Goal: Task Accomplishment & Management: Complete application form

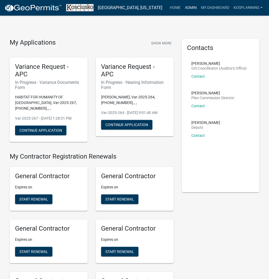
click at [194, 11] on link "Admin" at bounding box center [190, 8] width 16 height 10
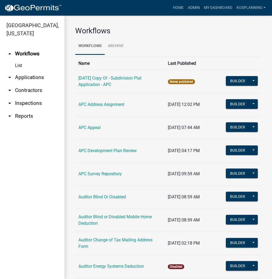
click at [37, 80] on link "arrow_drop_down Applications" at bounding box center [32, 77] width 64 height 13
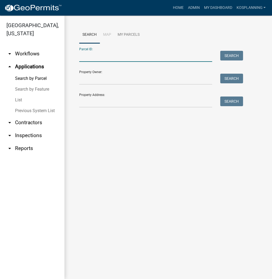
click at [87, 57] on input "Parcel ID:" at bounding box center [145, 56] width 133 height 11
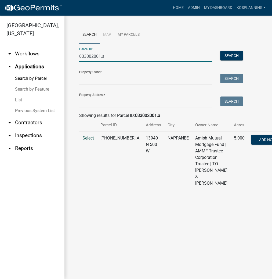
type input "033002001.a"
click at [90, 140] on span "Select" at bounding box center [88, 137] width 12 height 5
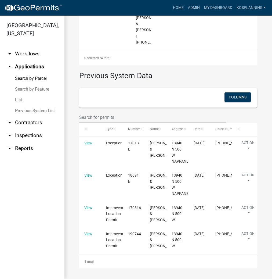
scroll to position [580, 0]
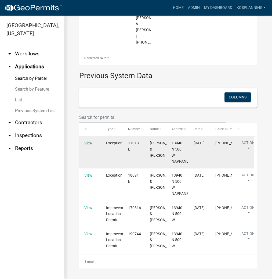
click at [84, 141] on link "View" at bounding box center [88, 143] width 8 height 4
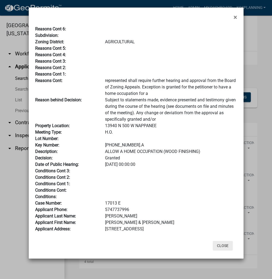
click at [226, 245] on button "Close" at bounding box center [223, 246] width 20 height 10
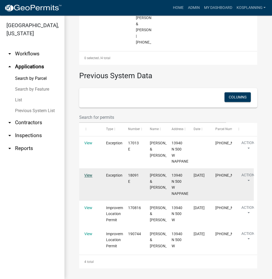
click at [90, 173] on link "View" at bounding box center [88, 175] width 8 height 4
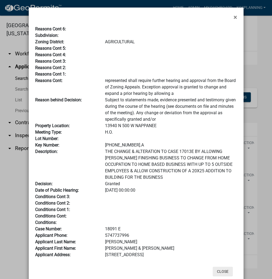
click at [218, 269] on button "Close" at bounding box center [223, 271] width 20 height 10
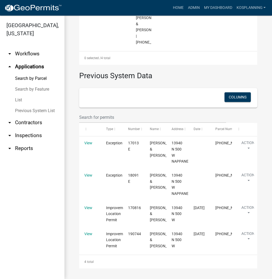
scroll to position [582, 0]
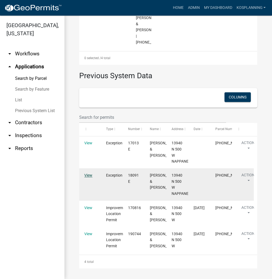
click at [90, 173] on link "View" at bounding box center [88, 175] width 8 height 4
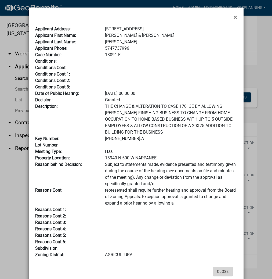
click at [221, 271] on button "Close" at bounding box center [223, 271] width 20 height 10
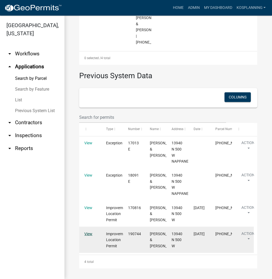
click at [91, 231] on link "View" at bounding box center [88, 233] width 8 height 4
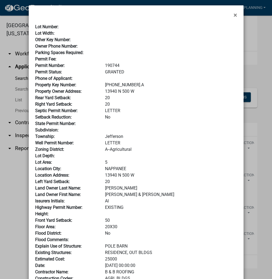
scroll to position [0, 0]
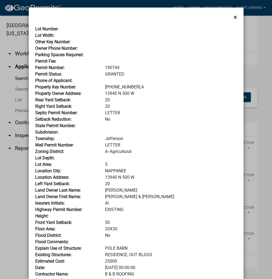
click at [234, 17] on span "×" at bounding box center [235, 17] width 3 height 8
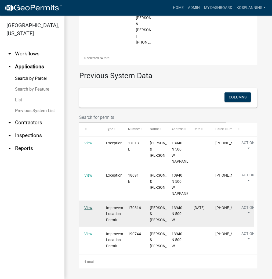
click at [88, 205] on link "View" at bounding box center [88, 207] width 8 height 4
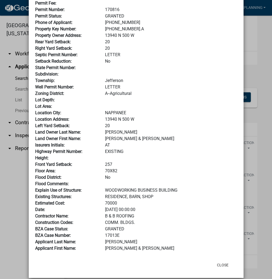
scroll to position [64, 0]
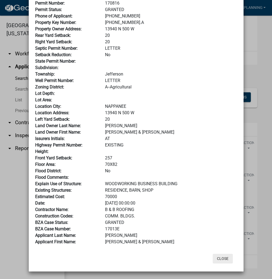
click at [221, 256] on button "Close" at bounding box center [223, 259] width 20 height 10
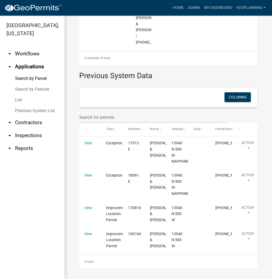
click at [192, 6] on link "Admin" at bounding box center [194, 8] width 16 height 10
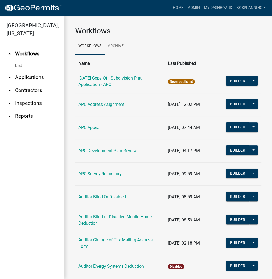
click at [28, 89] on link "arrow_drop_down Contractors" at bounding box center [32, 90] width 64 height 13
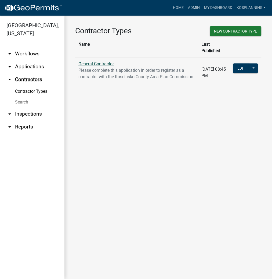
click at [99, 61] on link "General Contractor" at bounding box center [95, 63] width 35 height 5
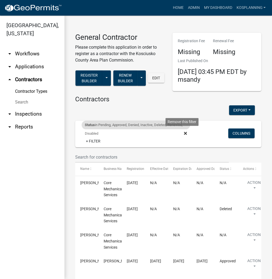
click at [184, 132] on icon at bounding box center [185, 133] width 3 height 4
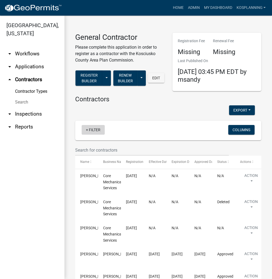
click at [96, 128] on link "+ Filter" at bounding box center [93, 130] width 23 height 10
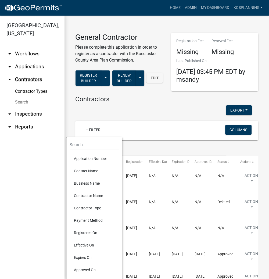
click at [88, 195] on li "Contractor Name" at bounding box center [94, 195] width 49 height 12
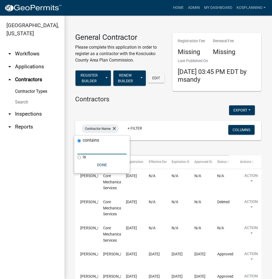
click at [82, 151] on input "text" at bounding box center [101, 148] width 49 height 11
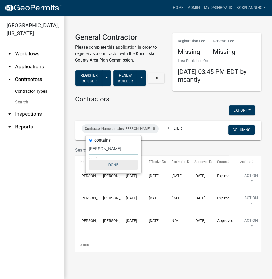
type input "[PERSON_NAME]"
click at [115, 165] on button "Done" at bounding box center [113, 165] width 49 height 10
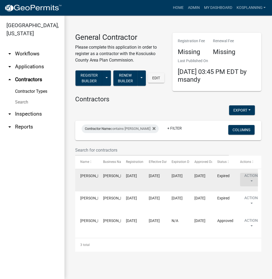
click at [252, 178] on button "Action" at bounding box center [251, 179] width 22 height 13
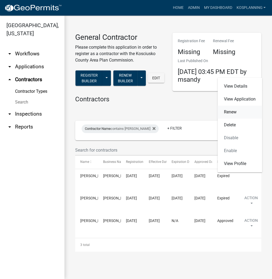
click at [231, 112] on link "Renew" at bounding box center [240, 112] width 45 height 13
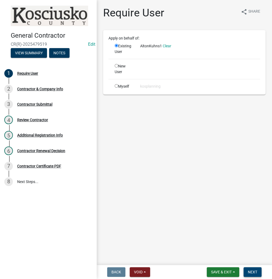
click at [251, 273] on span "Next" at bounding box center [252, 272] width 9 height 4
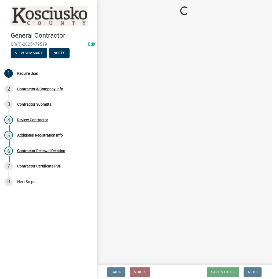
select select "IN"
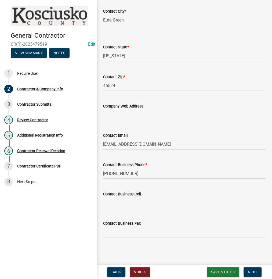
scroll to position [218, 0]
click at [252, 270] on span "Next" at bounding box center [252, 272] width 9 height 4
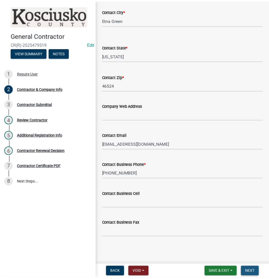
scroll to position [0, 0]
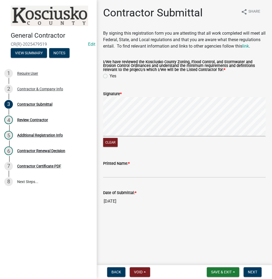
click at [110, 79] on label "Yes" at bounding box center [113, 76] width 7 height 6
click at [110, 76] on input "Yes" at bounding box center [111, 74] width 3 height 3
radio input "true"
click at [183, 98] on form "Signature * Clear" at bounding box center [184, 116] width 162 height 64
click at [164, 178] on input "Printed Name: *" at bounding box center [184, 172] width 162 height 11
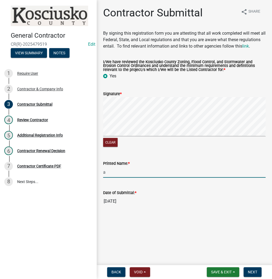
type input "a"
click at [122, 178] on input "a" at bounding box center [184, 172] width 162 height 11
type input "a"
type input "[PERSON_NAME]"
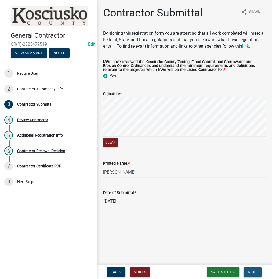
click at [247, 270] on button "Next" at bounding box center [253, 272] width 18 height 10
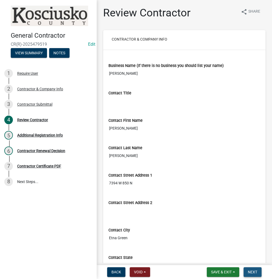
click at [250, 271] on span "Next" at bounding box center [252, 272] width 9 height 4
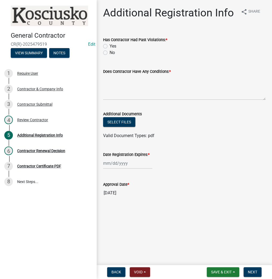
drag, startPoint x: 106, startPoint y: 52, endPoint x: 111, endPoint y: 64, distance: 13.5
click at [110, 52] on label "No" at bounding box center [112, 52] width 5 height 6
click at [110, 52] on input "No" at bounding box center [111, 50] width 3 height 3
radio input "true"
click at [126, 91] on textarea "Does Contractor Have Any Conditions: *" at bounding box center [184, 87] width 162 height 25
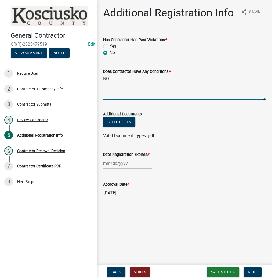
type textarea "NO"
click at [126, 165] on div at bounding box center [127, 163] width 49 height 11
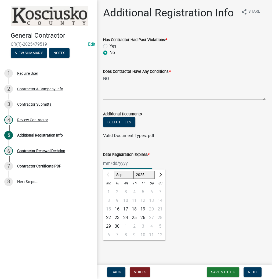
click at [136, 175] on select "2025 2026 2027 2028 2029 2030 2031 2032 2033 2034 2035 2036 2037 2038 2039 2040…" at bounding box center [143, 175] width 21 height 8
select select "2026"
click at [133, 171] on select "2025 2026 2027 2028 2029 2030 2031 2032 2033 2034 2035 2036 2037 2038 2039 2040…" at bounding box center [143, 175] width 21 height 8
click at [125, 209] on div "16" at bounding box center [125, 209] width 9 height 9
type input "[DATE]"
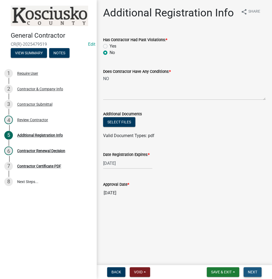
click at [248, 274] on button "Next" at bounding box center [253, 272] width 18 height 10
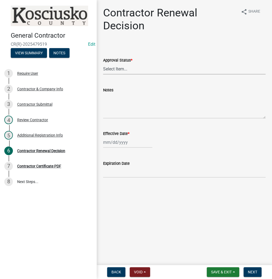
click at [132, 70] on select "Select Item... Approved Denied" at bounding box center [184, 68] width 162 height 11
click at [103, 63] on select "Select Item... Approved Denied" at bounding box center [184, 68] width 162 height 11
select select "30db8998-795d-4bbe-8e49-f1ade8865815"
click at [123, 142] on div at bounding box center [127, 142] width 49 height 11
select select "9"
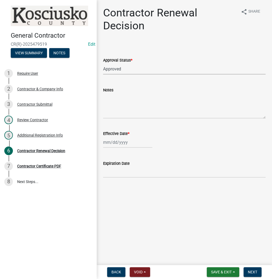
select select "2025"
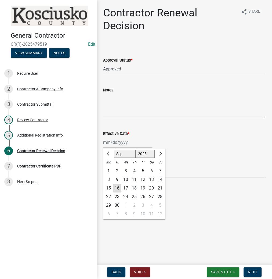
click at [109, 189] on div "15" at bounding box center [108, 188] width 9 height 9
type input "[DATE]"
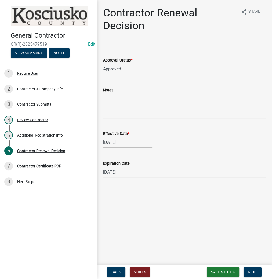
click at [133, 142] on div "[DATE]" at bounding box center [127, 142] width 49 height 11
select select "9"
select select "2025"
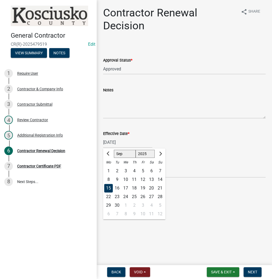
click at [212, 220] on main "Contractor Renewal Decision share Share Approval Status * Select Item... Approv…" at bounding box center [184, 131] width 175 height 263
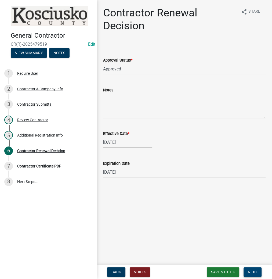
click at [252, 273] on span "Next" at bounding box center [252, 272] width 9 height 4
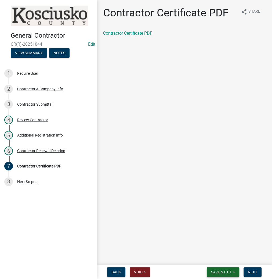
click at [221, 271] on span "Save & Exit" at bounding box center [221, 272] width 21 height 4
click at [216, 258] on button "Save & Exit" at bounding box center [217, 257] width 43 height 13
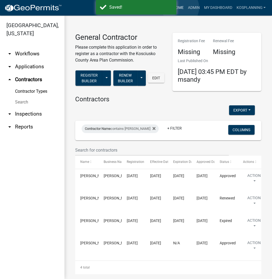
click at [180, 8] on link "Home" at bounding box center [178, 8] width 15 height 10
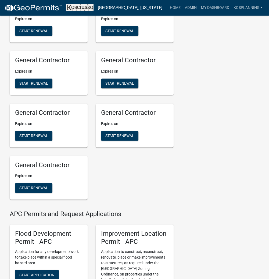
scroll to position [516, 0]
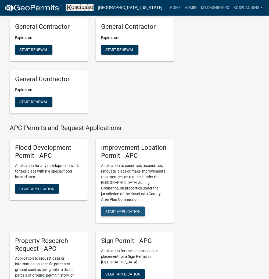
click at [120, 213] on span "Start Application" at bounding box center [122, 211] width 35 height 4
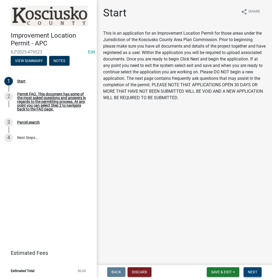
click at [254, 270] on span "Next" at bounding box center [252, 272] width 9 height 4
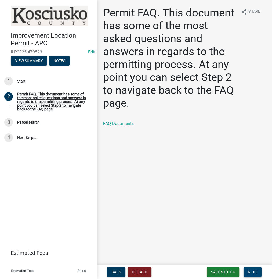
click at [253, 272] on span "Next" at bounding box center [252, 272] width 9 height 4
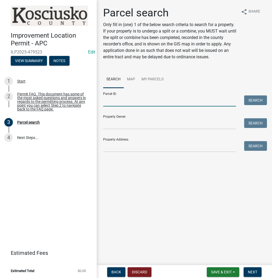
click at [167, 100] on input "Parcel ID:" at bounding box center [169, 100] width 133 height 11
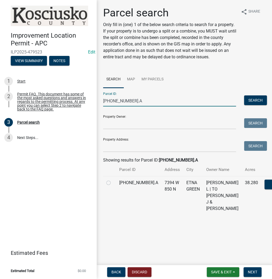
type input "[PHONE_NUMBER].A"
click at [113, 179] on label at bounding box center [113, 179] width 0 height 0
click at [113, 183] on input "radio" at bounding box center [114, 180] width 3 height 3
radio input "true"
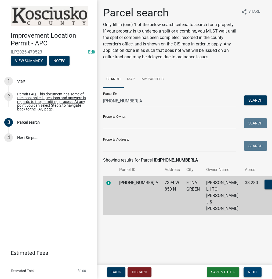
click at [248, 273] on span "Next" at bounding box center [252, 272] width 9 height 4
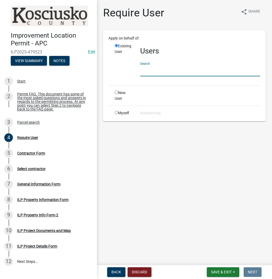
click at [164, 73] on input "text" at bounding box center [200, 70] width 120 height 11
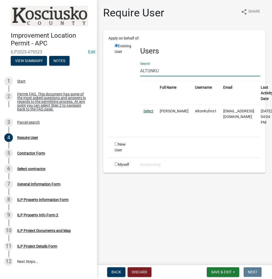
type input "ALTONKU"
click at [150, 110] on link "Select" at bounding box center [148, 111] width 10 height 4
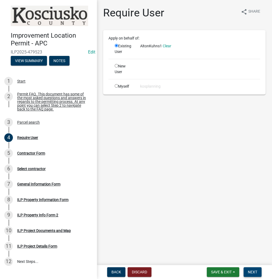
click at [252, 273] on span "Next" at bounding box center [252, 272] width 9 height 4
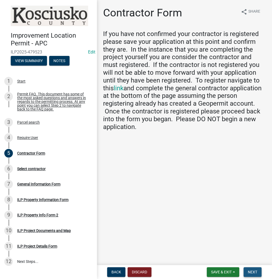
click at [253, 273] on span "Next" at bounding box center [252, 272] width 9 height 4
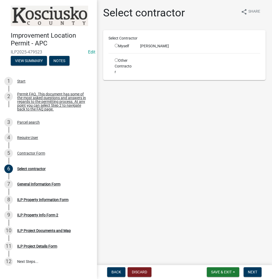
click at [116, 59] on input "radio" at bounding box center [116, 59] width 3 height 3
radio input "true"
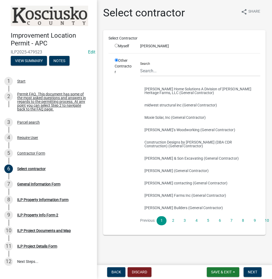
click at [116, 45] on input "radio" at bounding box center [116, 45] width 3 height 3
radio input "true"
radio input "false"
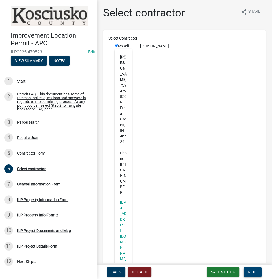
click at [253, 273] on span "Next" at bounding box center [252, 272] width 9 height 4
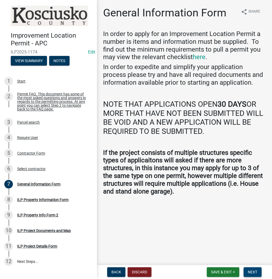
click at [250, 270] on span "Next" at bounding box center [252, 272] width 9 height 4
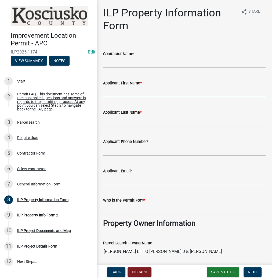
click at [139, 86] on input "Applicant First Name *" at bounding box center [184, 91] width 162 height 11
type input "[PERSON_NAME]"
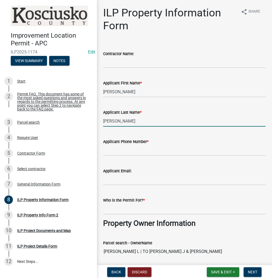
type input "[PERSON_NAME]"
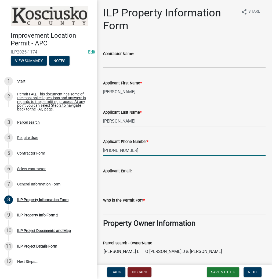
type input "[PHONE_NUMBER]"
click at [147, 207] on input "Who is the Permit For? *" at bounding box center [184, 208] width 162 height 11
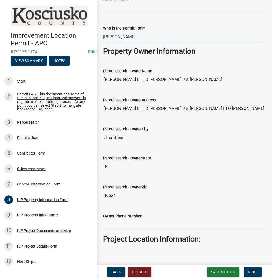
scroll to position [236, 0]
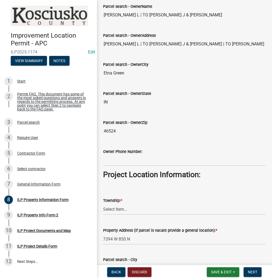
type input "[PERSON_NAME]"
click at [132, 210] on select "Select Item... [PERSON_NAME] - Elkhart Co Clay Etna [GEOGRAPHIC_DATA][PERSON_NA…" at bounding box center [184, 209] width 162 height 11
click at [103, 204] on select "Select Item... [PERSON_NAME] - Elkhart Co Clay Etna [GEOGRAPHIC_DATA][PERSON_NA…" at bounding box center [184, 209] width 162 height 11
select select "60b18fa5-6b13-4736-a7f7-42cb21d90618"
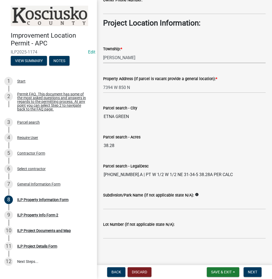
scroll to position [388, 0]
click at [251, 269] on button "Next" at bounding box center [253, 272] width 18 height 10
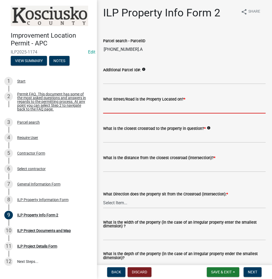
click at [143, 109] on input "What Street/Road is the Property Located on? *" at bounding box center [184, 107] width 162 height 11
type input "850 N"
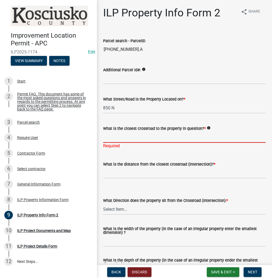
click at [128, 136] on input "What is the closest crossroad to the property in question? *" at bounding box center [184, 137] width 162 height 11
type input "900 N"
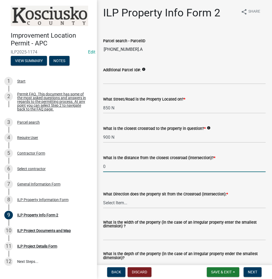
type input "0"
select select "30cad654-0079-4cbe-a349-097ae71a5774"
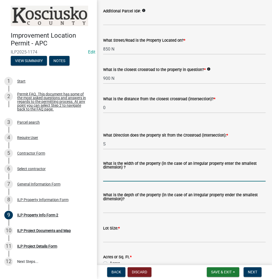
scroll to position [64, 0]
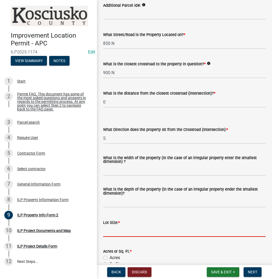
click at [147, 233] on input "text" at bounding box center [184, 231] width 162 height 11
type input "38.28"
click at [110, 258] on label "Acres" at bounding box center [115, 257] width 10 height 6
click at [110, 258] on input "Acres" at bounding box center [111, 255] width 3 height 3
radio input "true"
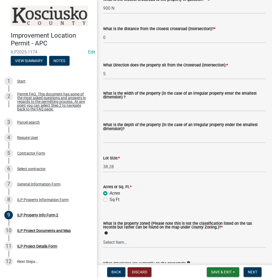
scroll to position [172, 0]
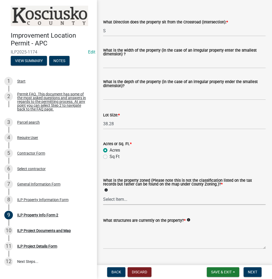
click at [138, 203] on select "Select Item... Agricultural Agricultural 2 Commercial Environmental Industrial …" at bounding box center [184, 199] width 162 height 11
click at [103, 194] on select "Select Item... Agricultural Agricultural 2 Commercial Environmental Industrial …" at bounding box center [184, 199] width 162 height 11
select select "ea119d11-e52e-4559-b746-af06211fe819"
click at [135, 230] on textarea "What structures are currently on the property? *" at bounding box center [184, 235] width 162 height 25
type textarea "RESIDENCE, ACCESSORY"
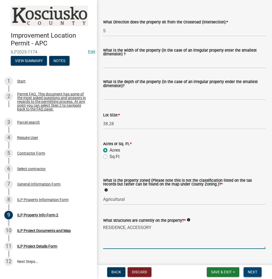
click at [248, 270] on span "Next" at bounding box center [252, 272] width 9 height 4
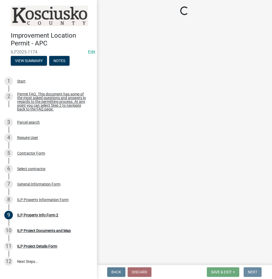
scroll to position [0, 0]
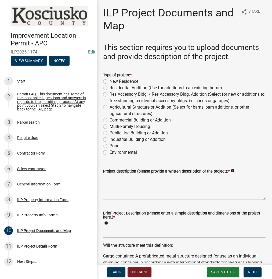
click at [110, 106] on label "Agricultural Structure or Addition (Select for barns, barn additions, or other …" at bounding box center [188, 110] width 156 height 13
click at [110, 106] on input "Agricultural Structure or Addition (Select for barns, barn additions, or other …" at bounding box center [111, 105] width 3 height 3
radio input "true"
click at [119, 182] on textarea "Project description (please provide a written description of the project): *" at bounding box center [184, 186] width 162 height 25
type textarea "CALF BARN"
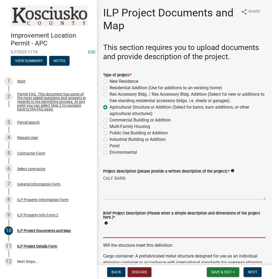
click at [127, 232] on input "Brief Project Description (Please enter a simple description and dimensions of …" at bounding box center [184, 232] width 162 height 11
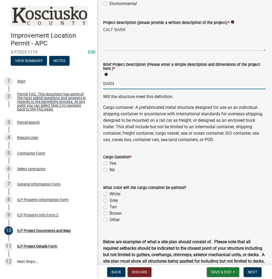
scroll to position [150, 0]
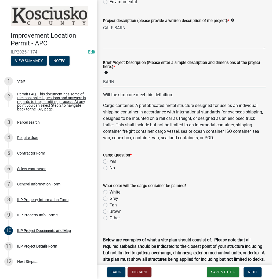
type input "BARN"
click at [110, 171] on label "No" at bounding box center [112, 168] width 5 height 6
click at [110, 168] on input "No" at bounding box center [111, 166] width 3 height 3
radio input "true"
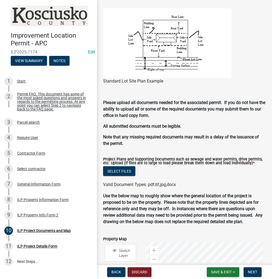
scroll to position [473, 0]
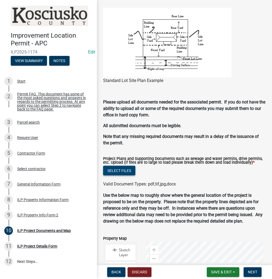
click at [121, 174] on button "Select files" at bounding box center [119, 170] width 32 height 10
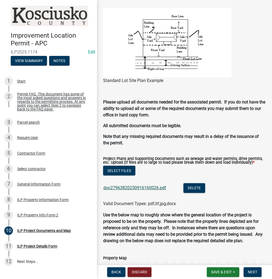
click at [133, 190] on link "doc27963820250916160026.pdf" at bounding box center [134, 187] width 63 height 5
click at [252, 272] on span "Next" at bounding box center [252, 272] width 9 height 4
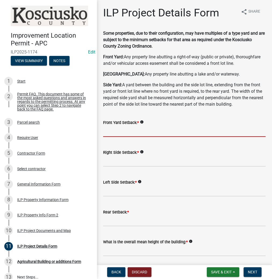
click at [151, 134] on input "text" at bounding box center [184, 131] width 162 height 11
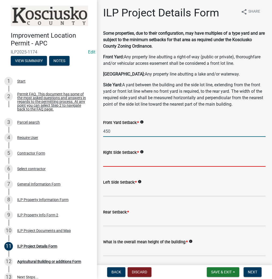
type input "450.0"
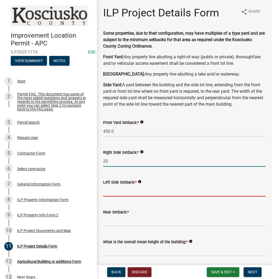
type input "20.0"
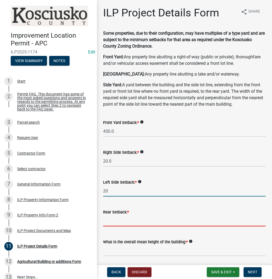
type input "20.0"
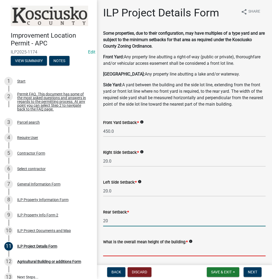
type input "20.0"
type input "4"
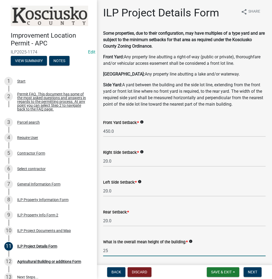
type input "25.0"
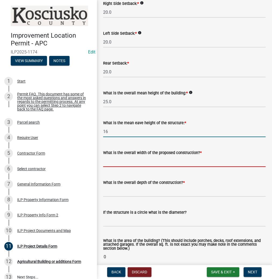
type input "16.0"
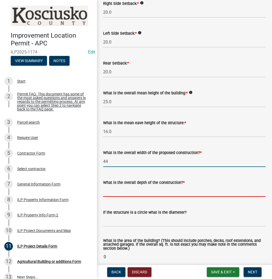
type input "44.00"
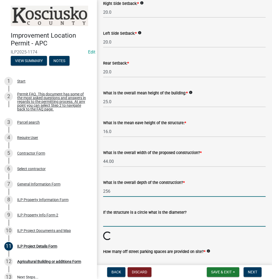
type input "256.00"
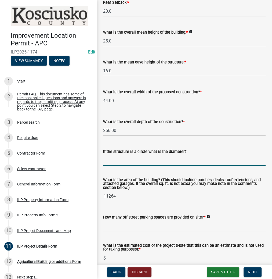
scroll to position [213, 0]
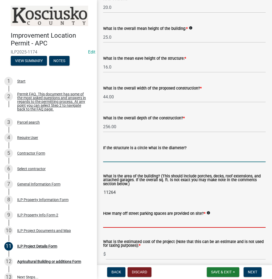
click at [135, 224] on input "text" at bounding box center [184, 221] width 162 height 11
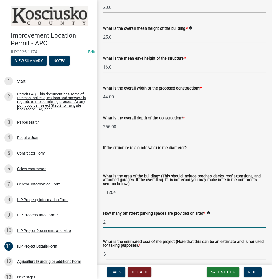
type input "2"
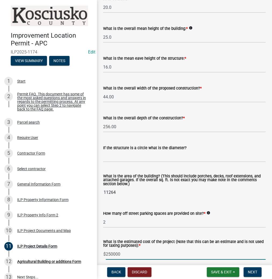
type input "250000"
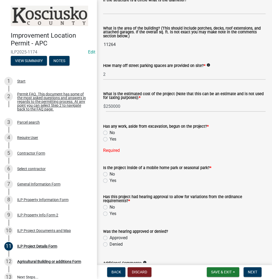
click at [110, 133] on label "No" at bounding box center [112, 132] width 5 height 6
click at [110, 133] on input "No" at bounding box center [111, 130] width 3 height 3
radio input "true"
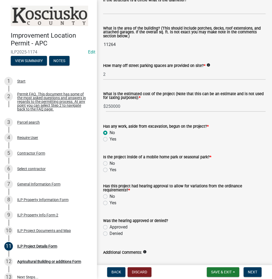
click at [110, 164] on label "No" at bounding box center [112, 163] width 5 height 6
click at [110, 164] on input "No" at bounding box center [111, 161] width 3 height 3
radio input "true"
click at [110, 197] on label "No" at bounding box center [112, 196] width 5 height 6
click at [110, 197] on input "No" at bounding box center [111, 194] width 3 height 3
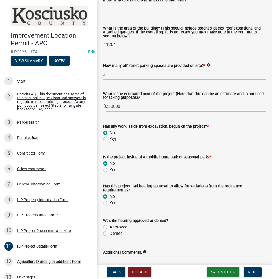
radio input "true"
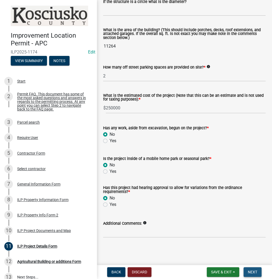
click at [251, 272] on span "Next" at bounding box center [252, 272] width 9 height 4
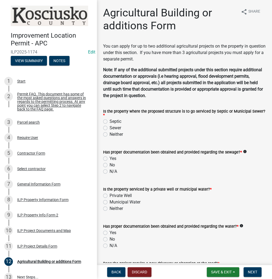
click at [110, 121] on label "Septic" at bounding box center [116, 121] width 12 height 6
click at [110, 121] on input "Septic" at bounding box center [111, 119] width 3 height 3
radio input "true"
click at [110, 159] on label "Yes" at bounding box center [113, 158] width 7 height 6
click at [110, 159] on input "Yes" at bounding box center [111, 156] width 3 height 3
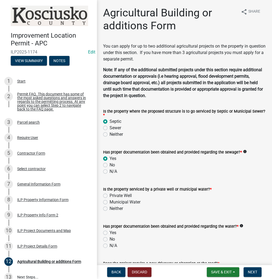
radio input "true"
click at [110, 194] on label "Private Well" at bounding box center [121, 195] width 22 height 6
click at [110, 194] on input "Private Well" at bounding box center [111, 193] width 3 height 3
radio input "true"
click at [110, 234] on label "Yes" at bounding box center [113, 232] width 7 height 6
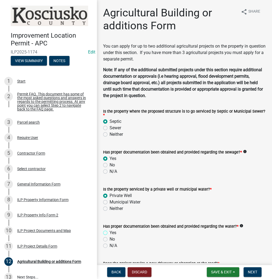
click at [110, 233] on input "Yes" at bounding box center [111, 230] width 3 height 3
radio input "true"
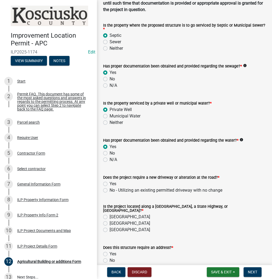
click at [110, 190] on label "No - Utilizing an existing permitted driveway with no change" at bounding box center [166, 190] width 113 height 6
click at [110, 190] on input "No - Utilizing an existing permitted driveway with no change" at bounding box center [111, 188] width 3 height 3
radio input "true"
click at [110, 216] on label "[GEOGRAPHIC_DATA]" at bounding box center [130, 217] width 41 height 6
click at [110, 216] on input "[GEOGRAPHIC_DATA]" at bounding box center [111, 215] width 3 height 3
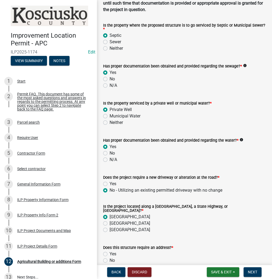
radio input "true"
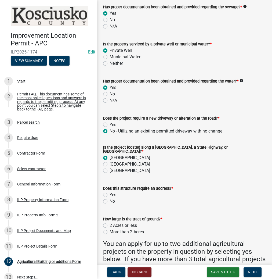
scroll to position [150, 0]
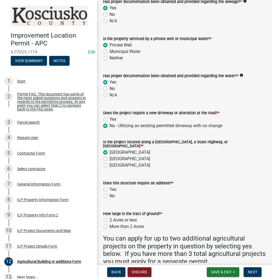
click at [110, 193] on label "No" at bounding box center [112, 196] width 5 height 6
click at [110, 193] on input "No" at bounding box center [111, 194] width 3 height 3
radio input "true"
click at [110, 223] on label "More than 2 Acres" at bounding box center [127, 226] width 34 height 6
click at [110, 223] on input "More than 2 Acres" at bounding box center [111, 224] width 3 height 3
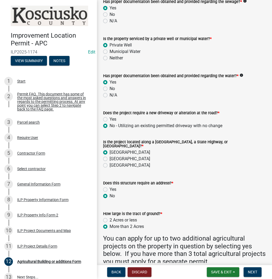
radio input "true"
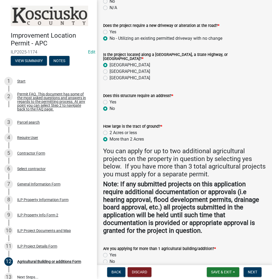
scroll to position [270, 0]
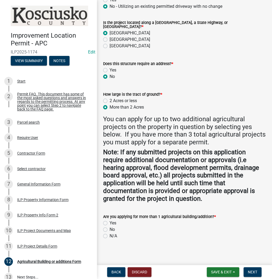
click at [110, 228] on label "No" at bounding box center [112, 229] width 5 height 6
click at [110, 228] on input "No" at bounding box center [111, 227] width 3 height 3
radio input "true"
click at [248, 271] on span "Next" at bounding box center [252, 272] width 9 height 4
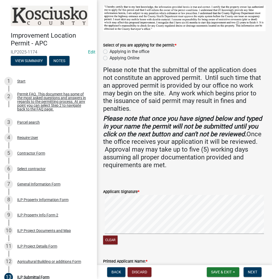
scroll to position [64, 0]
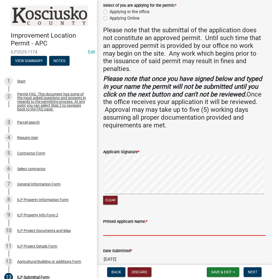
click at [158, 227] on input "Printed Applicant Name: *" at bounding box center [184, 230] width 162 height 11
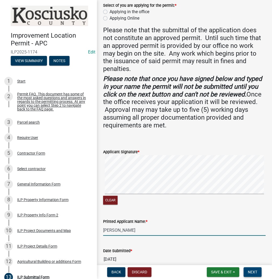
type input "[PERSON_NAME]"
click at [251, 270] on span "Next" at bounding box center [252, 272] width 9 height 4
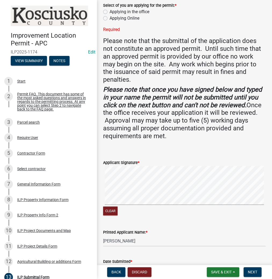
click at [110, 12] on label "Applying in the office" at bounding box center [130, 12] width 40 height 6
click at [110, 12] on input "Applying in the office" at bounding box center [111, 10] width 3 height 3
radio input "true"
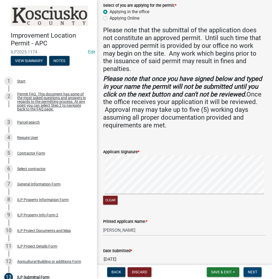
click at [251, 271] on span "Next" at bounding box center [252, 272] width 9 height 4
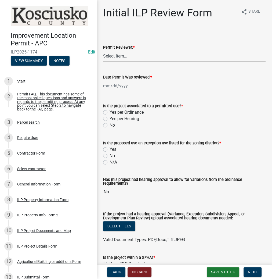
click at [127, 55] on select "Select Item... MMS LT AT CS [PERSON_NAME]" at bounding box center [184, 55] width 162 height 11
click at [103, 50] on select "Select Item... MMS LT AT CS [PERSON_NAME]" at bounding box center [184, 55] width 162 height 11
select select "d95389f4-ab5a-4603-9826-29cf73316391"
select select "9"
select select "2025"
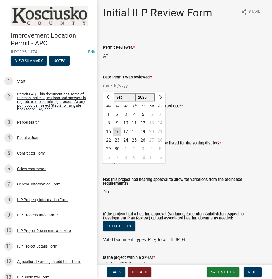
click at [113, 88] on div "[PERSON_NAME] Feb Mar Apr [PERSON_NAME][DATE] Oct Nov [DATE] 1526 1527 1528 152…" at bounding box center [127, 85] width 49 height 11
click at [118, 133] on div "16" at bounding box center [117, 131] width 9 height 9
type input "[DATE]"
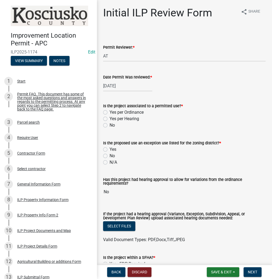
click at [110, 113] on label "Yes per Ordinance" at bounding box center [127, 112] width 34 height 6
click at [110, 113] on input "Yes per Ordinance" at bounding box center [111, 110] width 3 height 3
radio input "true"
click at [110, 162] on label "N/A" at bounding box center [114, 162] width 8 height 6
click at [110, 162] on input "N/A" at bounding box center [111, 160] width 3 height 3
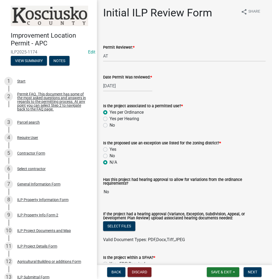
radio input "true"
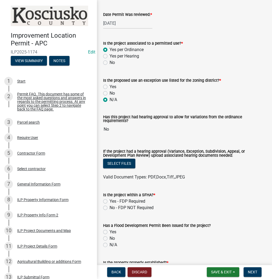
scroll to position [64, 0]
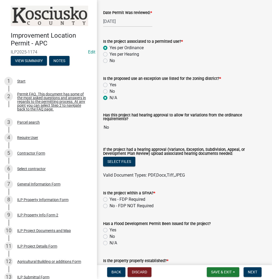
click at [107, 206] on div "No - FDP NOT Required" at bounding box center [184, 206] width 162 height 6
click at [110, 205] on label "No - FDP NOT Required" at bounding box center [132, 206] width 44 height 6
click at [110, 205] on input "No - FDP NOT Required" at bounding box center [111, 204] width 3 height 3
radio input "true"
click at [110, 230] on label "Yes" at bounding box center [113, 230] width 7 height 6
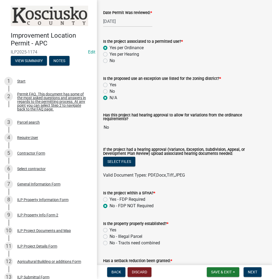
click at [110, 230] on input "Yes" at bounding box center [111, 228] width 3 height 3
radio input "true"
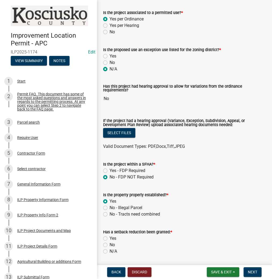
scroll to position [129, 0]
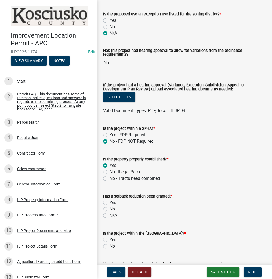
click at [110, 215] on label "N/A" at bounding box center [114, 215] width 8 height 6
click at [110, 215] on input "N/A" at bounding box center [111, 213] width 3 height 3
radio input "true"
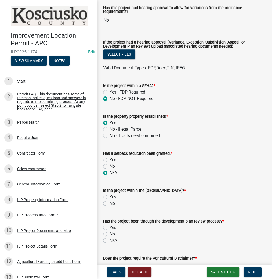
scroll to position [172, 0]
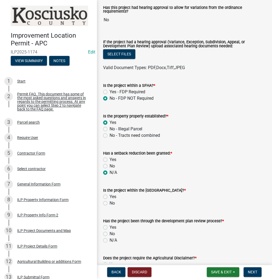
click at [110, 202] on label "No" at bounding box center [112, 203] width 5 height 6
click at [110, 202] on input "No" at bounding box center [111, 201] width 3 height 3
radio input "true"
click at [110, 239] on label "N/A" at bounding box center [114, 240] width 8 height 6
click at [110, 239] on input "N/A" at bounding box center [111, 238] width 3 height 3
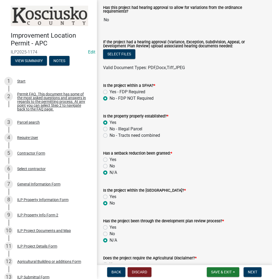
radio input "true"
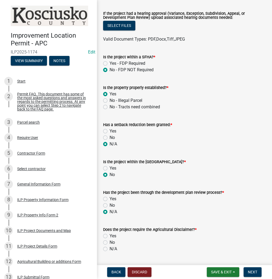
scroll to position [215, 0]
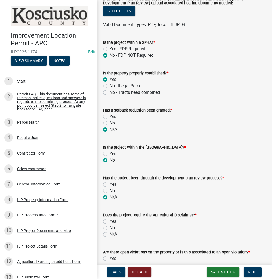
click at [110, 227] on label "No" at bounding box center [112, 228] width 5 height 6
click at [110, 227] on input "No" at bounding box center [111, 226] width 3 height 3
radio input "true"
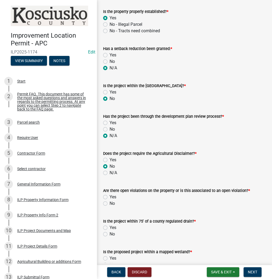
scroll to position [279, 0]
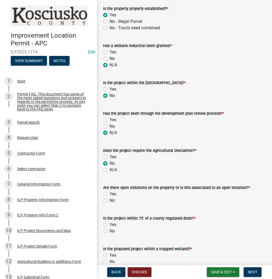
click at [110, 201] on label "No" at bounding box center [112, 200] width 5 height 6
click at [110, 201] on input "No" at bounding box center [111, 198] width 3 height 3
radio input "true"
click at [110, 230] on label "No" at bounding box center [112, 231] width 5 height 6
click at [110, 230] on input "No" at bounding box center [111, 229] width 3 height 3
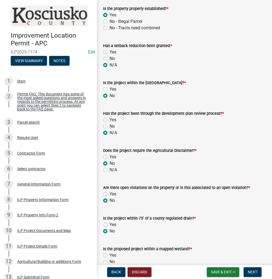
radio input "true"
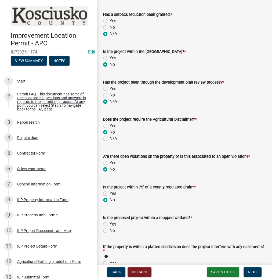
scroll to position [344, 0]
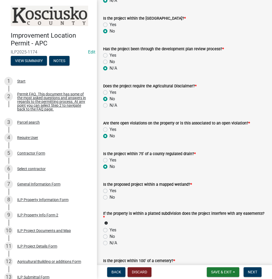
click at [110, 196] on label "No" at bounding box center [112, 197] width 5 height 6
click at [110, 196] on input "No" at bounding box center [111, 195] width 3 height 3
radio input "true"
click at [110, 243] on label "N/A" at bounding box center [114, 243] width 8 height 6
click at [110, 243] on input "N/A" at bounding box center [111, 241] width 3 height 3
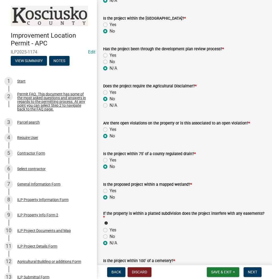
radio input "true"
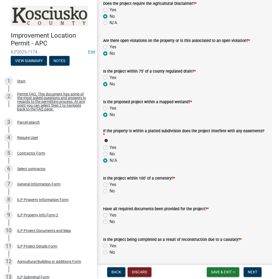
scroll to position [430, 0]
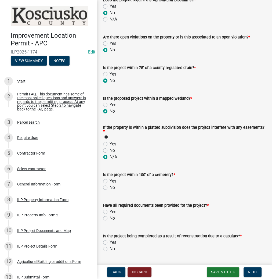
click at [110, 188] on label "No" at bounding box center [112, 187] width 5 height 6
click at [110, 188] on input "No" at bounding box center [111, 185] width 3 height 3
radio input "true"
click at [110, 213] on label "Yes" at bounding box center [113, 211] width 7 height 6
click at [110, 212] on input "Yes" at bounding box center [111, 209] width 3 height 3
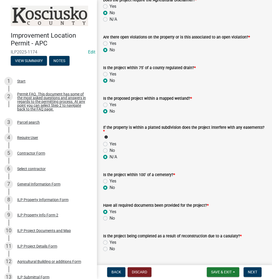
radio input "true"
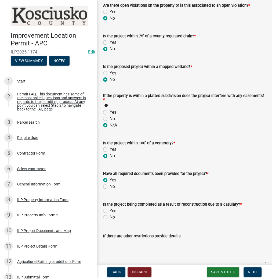
scroll to position [473, 0]
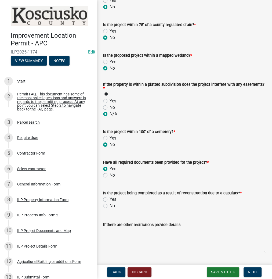
click at [110, 205] on label "No" at bounding box center [112, 206] width 5 height 6
click at [110, 205] on input "No" at bounding box center [111, 204] width 3 height 3
radio input "true"
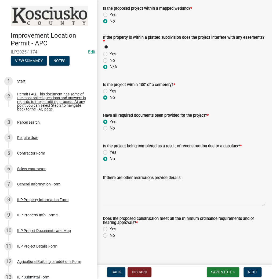
scroll to position [522, 0]
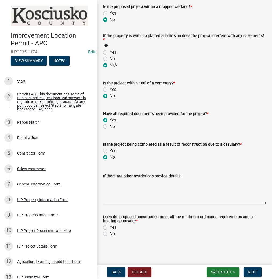
click at [110, 226] on label "Yes" at bounding box center [113, 227] width 7 height 6
click at [110, 226] on input "Yes" at bounding box center [111, 225] width 3 height 3
radio input "true"
click at [246, 269] on button "Next" at bounding box center [253, 272] width 18 height 10
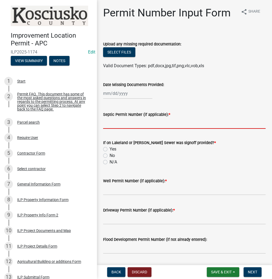
click at [115, 124] on input "Septic Permit Number (if applicable): *" at bounding box center [184, 123] width 162 height 11
type input "LETTER"
click at [110, 160] on label "N/A" at bounding box center [114, 162] width 8 height 6
click at [110, 160] on input "N/A" at bounding box center [111, 160] width 3 height 3
radio input "true"
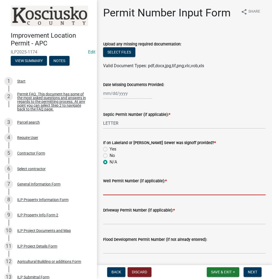
click at [113, 190] on input "Well Permit Number (if applicable): *" at bounding box center [184, 189] width 162 height 11
type input "LETTER"
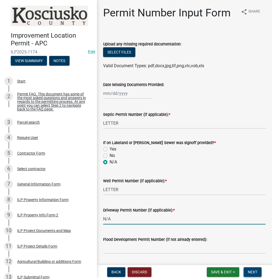
type input "N/A"
click at [258, 271] on button "Next" at bounding box center [253, 272] width 18 height 10
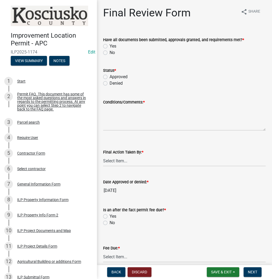
click at [110, 45] on label "Yes" at bounding box center [113, 46] width 7 height 6
click at [110, 45] on input "Yes" at bounding box center [111, 44] width 3 height 3
radio input "true"
click at [110, 75] on label "Approved" at bounding box center [119, 77] width 18 height 6
click at [110, 75] on input "Approved" at bounding box center [111, 75] width 3 height 3
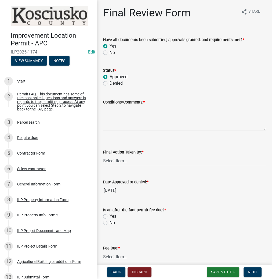
radio input "true"
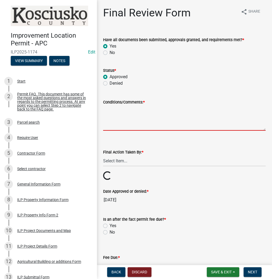
click at [124, 117] on textarea "Conditions/Comments: *" at bounding box center [184, 117] width 162 height 25
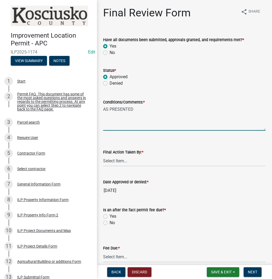
type textarea "AS PRESENTED"
click at [114, 160] on select "Select Item... MMS LT AT CS [PERSON_NAME]" at bounding box center [184, 160] width 162 height 11
click at [103, 155] on select "Select Item... MMS LT AT CS [PERSON_NAME]" at bounding box center [184, 160] width 162 height 11
select select "d95389f4-ab5a-4603-9826-29cf73316391"
click at [110, 222] on label "No" at bounding box center [112, 222] width 5 height 6
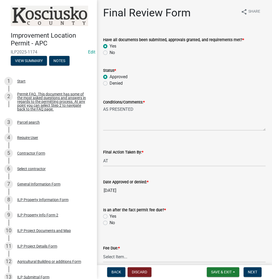
click at [110, 222] on input "No" at bounding box center [111, 220] width 3 height 3
radio input "true"
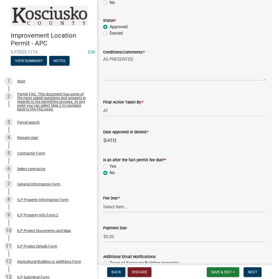
scroll to position [64, 0]
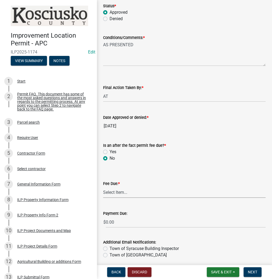
click at [112, 191] on select "Select Item... N/A $10.00 $25.00 $125.00 $250 $500 $500 + $10.00 for every 10 s…" at bounding box center [184, 192] width 162 height 11
click at [103, 187] on select "Select Item... N/A $10.00 $25.00 $125.00 $250 $500 $500 + $10.00 for every 10 s…" at bounding box center [184, 192] width 162 height 11
select select "6f482d1d-eb35-47e6-92b0-143404755581"
click at [249, 274] on button "Next" at bounding box center [253, 272] width 18 height 10
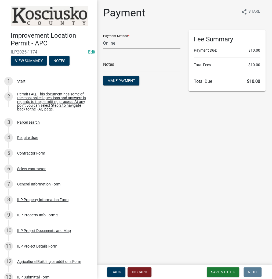
click at [136, 44] on select "Credit Card POS Check Cash Online" at bounding box center [141, 43] width 77 height 11
select select "1: 0"
click at [103, 38] on select "Credit Card POS Check Cash Online" at bounding box center [141, 43] width 77 height 11
click at [129, 67] on input "text" at bounding box center [141, 65] width 77 height 11
type input "3491"
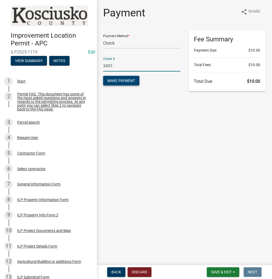
click at [111, 80] on span "Make Payment" at bounding box center [121, 80] width 28 height 4
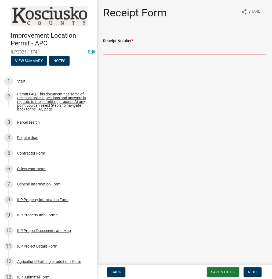
click at [158, 51] on input "Receipt Number *" at bounding box center [184, 49] width 162 height 11
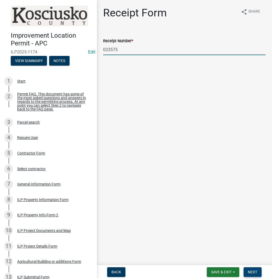
type input "023575"
click at [254, 274] on span "Next" at bounding box center [252, 272] width 9 height 4
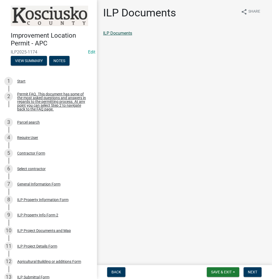
click at [119, 34] on link "ILP Documents" at bounding box center [117, 33] width 29 height 5
click at [254, 273] on span "Next" at bounding box center [252, 272] width 9 height 4
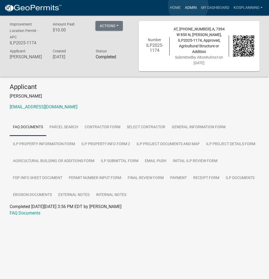
click at [188, 6] on link "Admin" at bounding box center [190, 8] width 16 height 10
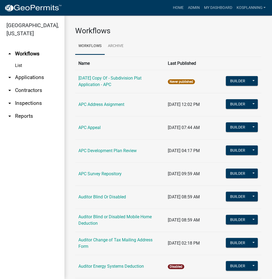
click at [33, 78] on link "arrow_drop_down Applications" at bounding box center [32, 77] width 64 height 13
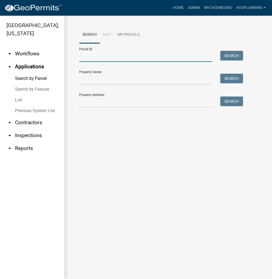
click at [116, 58] on input "Parcel ID:" at bounding box center [145, 56] width 133 height 11
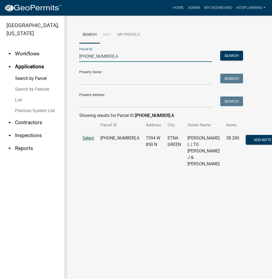
type input "[PHONE_NUMBER].A"
click at [90, 140] on span "Select" at bounding box center [88, 137] width 12 height 5
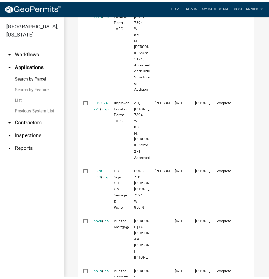
scroll to position [236, 0]
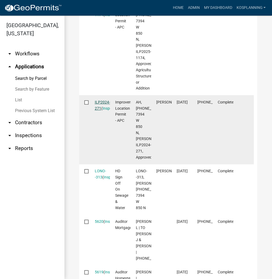
click at [102, 110] on link "ILP2024-271" at bounding box center [102, 105] width 15 height 10
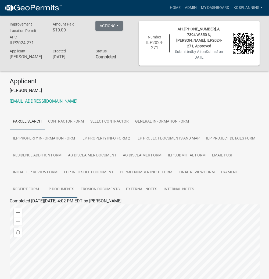
click at [77, 181] on link "ILP Documents" at bounding box center [59, 189] width 35 height 17
click at [27, 205] on link "ILP Documents" at bounding box center [24, 207] width 29 height 5
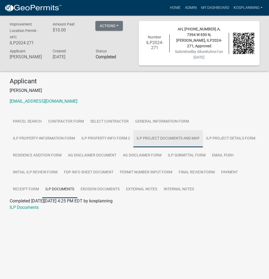
click at [133, 133] on link "ILP Project Documents and Map" at bounding box center [168, 138] width 70 height 17
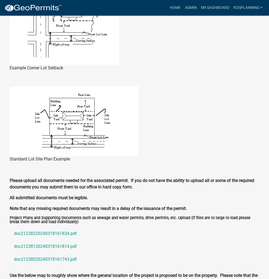
scroll to position [451, 0]
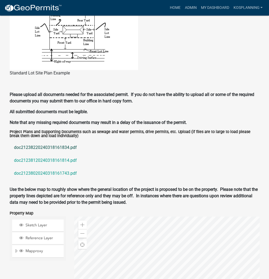
click at [32, 143] on link "doc21238220240318161834.pdf" at bounding box center [135, 147] width 250 height 13
click at [50, 157] on link "doc21238120240318161814.pdf" at bounding box center [135, 160] width 250 height 13
click at [49, 169] on link "doc21238020240318161743.pdf" at bounding box center [135, 173] width 250 height 13
